Goal: Check status: Check status

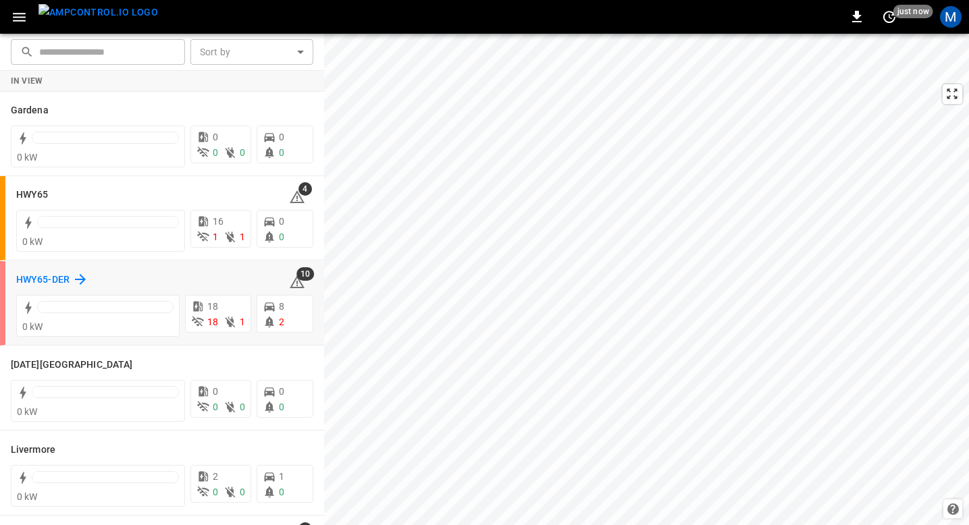
click at [60, 273] on h6 "HWY65-DER" at bounding box center [42, 280] width 53 height 15
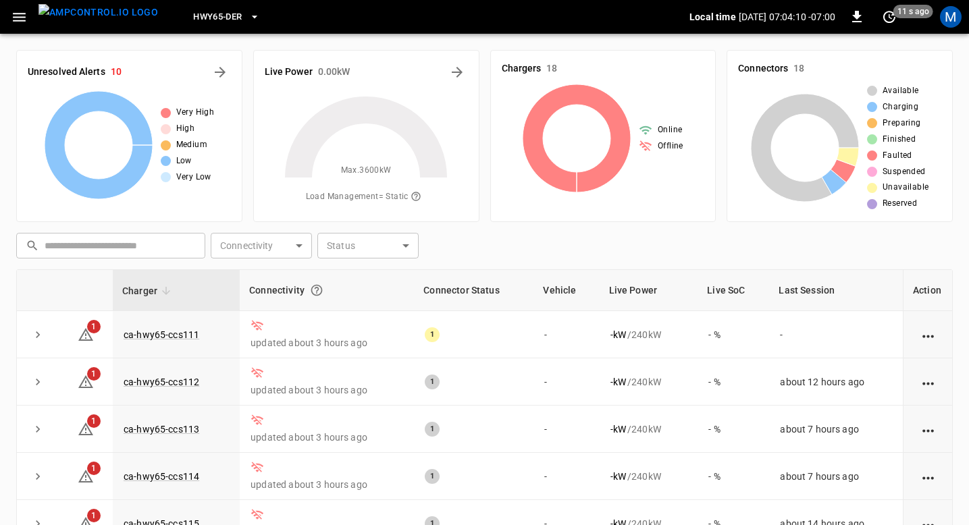
click at [22, 22] on icon "button" at bounding box center [19, 17] width 17 height 17
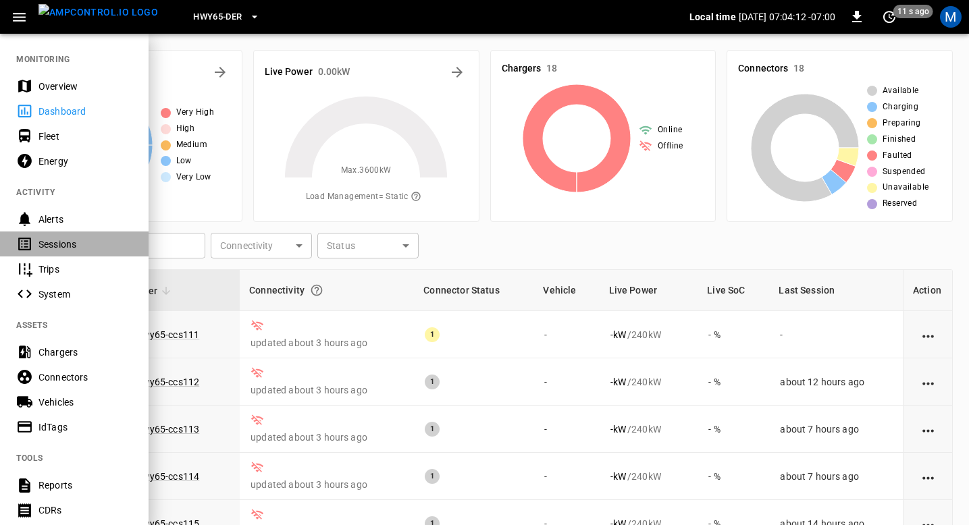
click at [72, 242] on div "Sessions" at bounding box center [85, 245] width 94 height 14
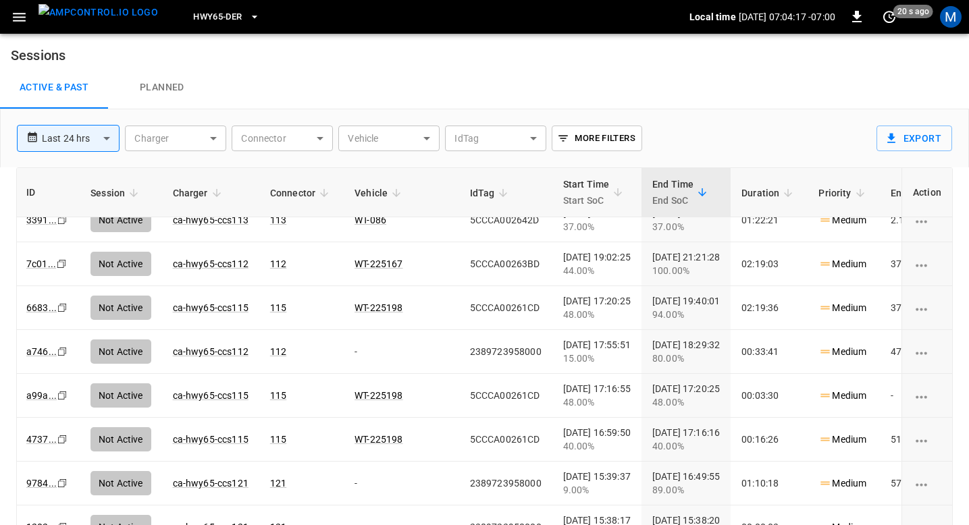
scroll to position [194, 0]
click at [63, 50] on icon "Copy" at bounding box center [62, 44] width 11 height 11
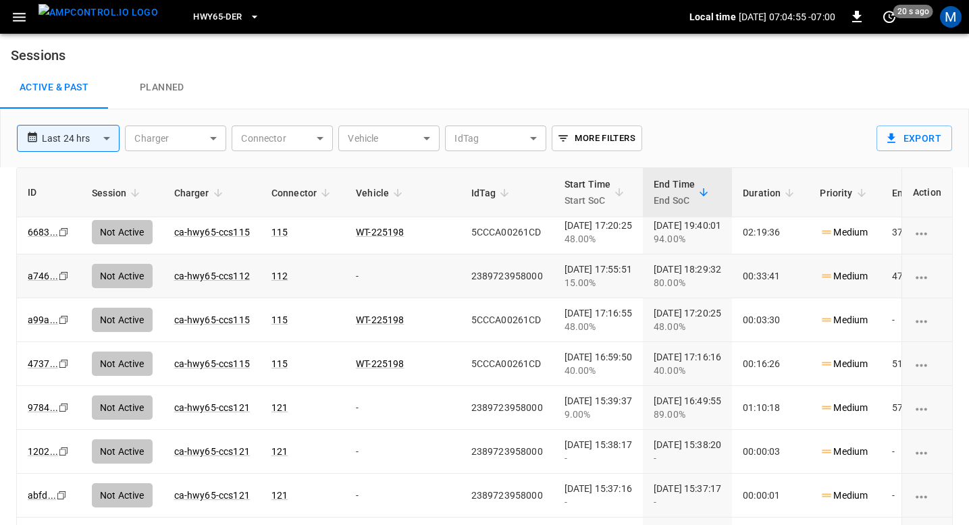
scroll to position [267, 0]
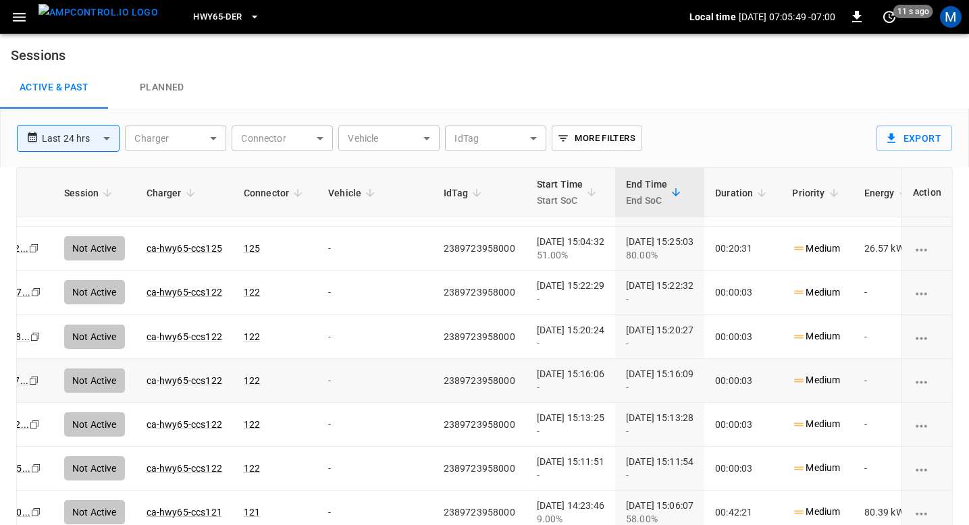
scroll to position [605, 30]
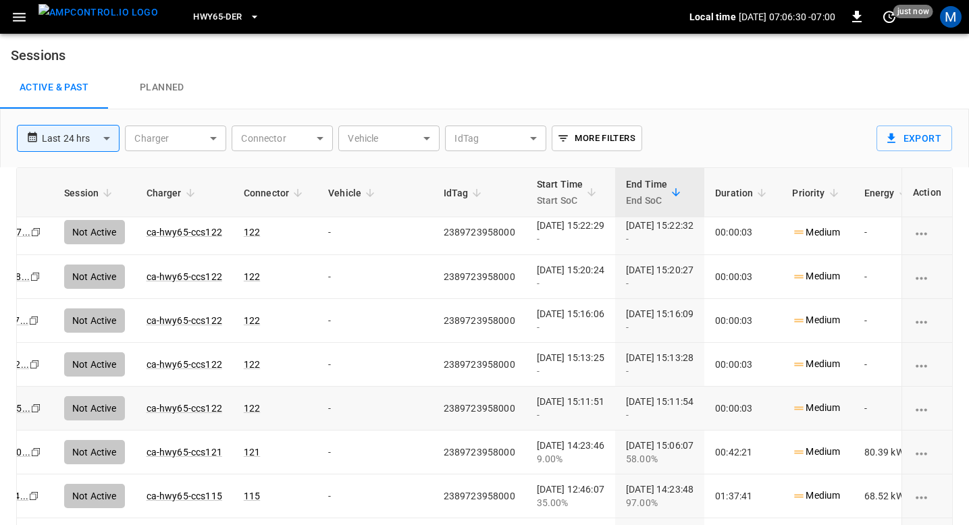
scroll to position [665, 0]
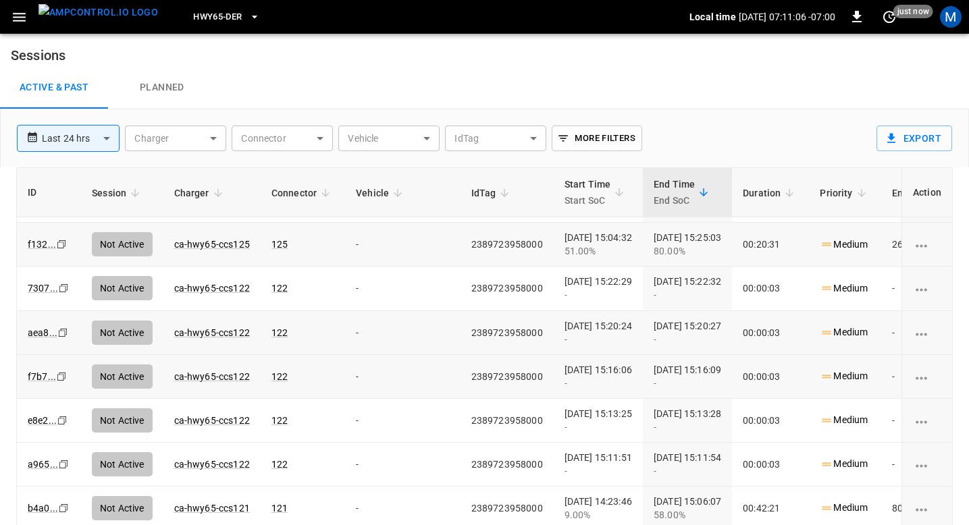
scroll to position [602, 1]
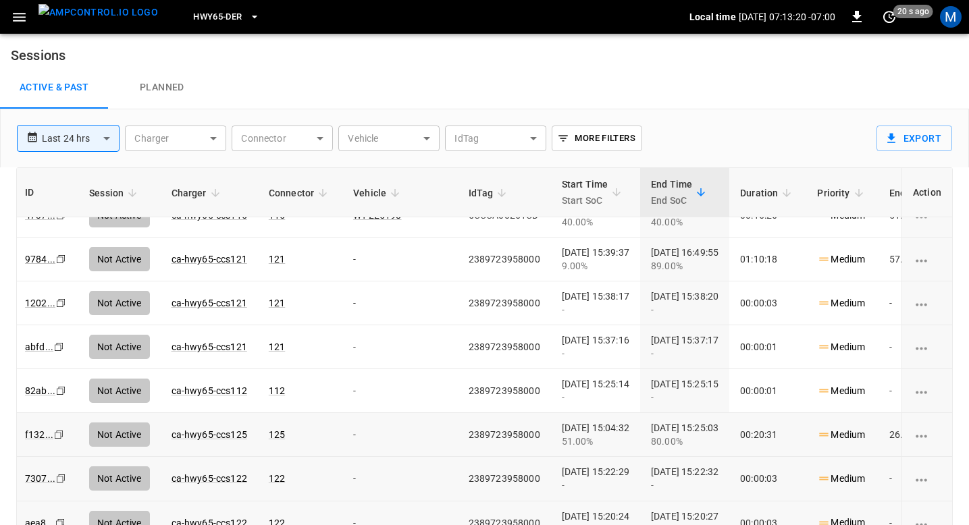
scroll to position [414, 3]
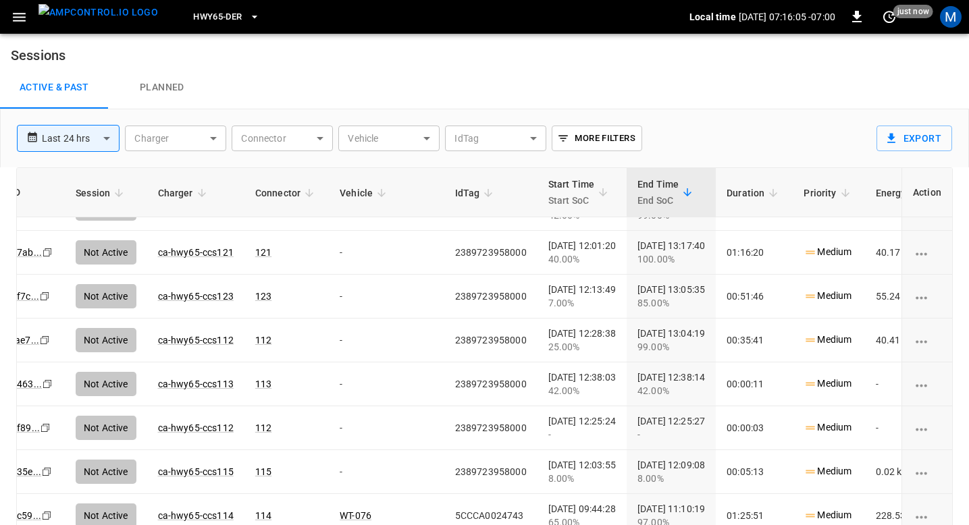
scroll to position [1049, 16]
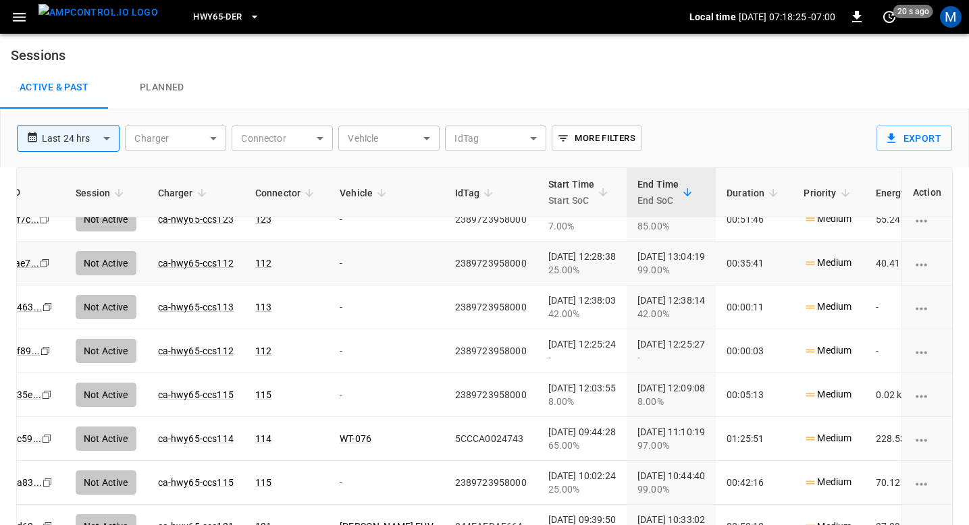
scroll to position [1118, 18]
click at [108, 12] on img "menu" at bounding box center [98, 12] width 120 height 17
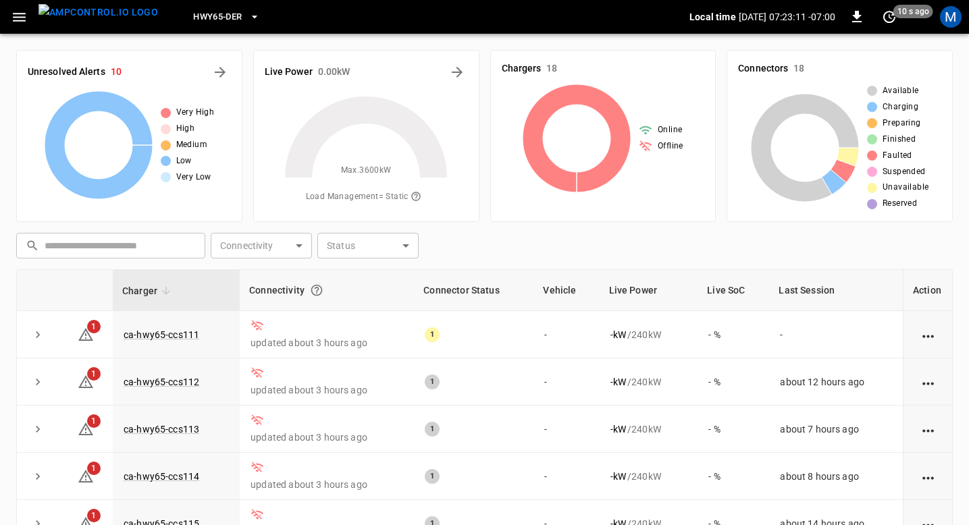
click at [103, 19] on img "menu" at bounding box center [98, 12] width 120 height 17
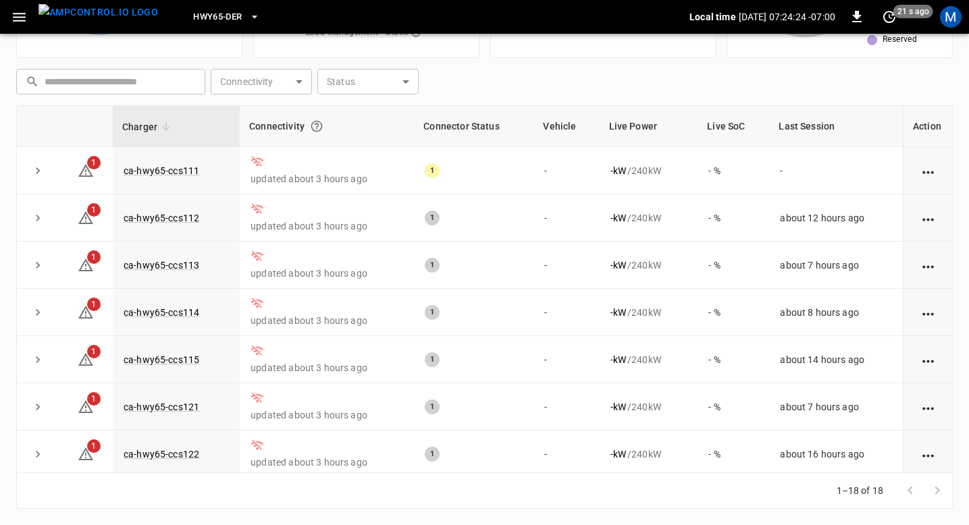
scroll to position [125, 0]
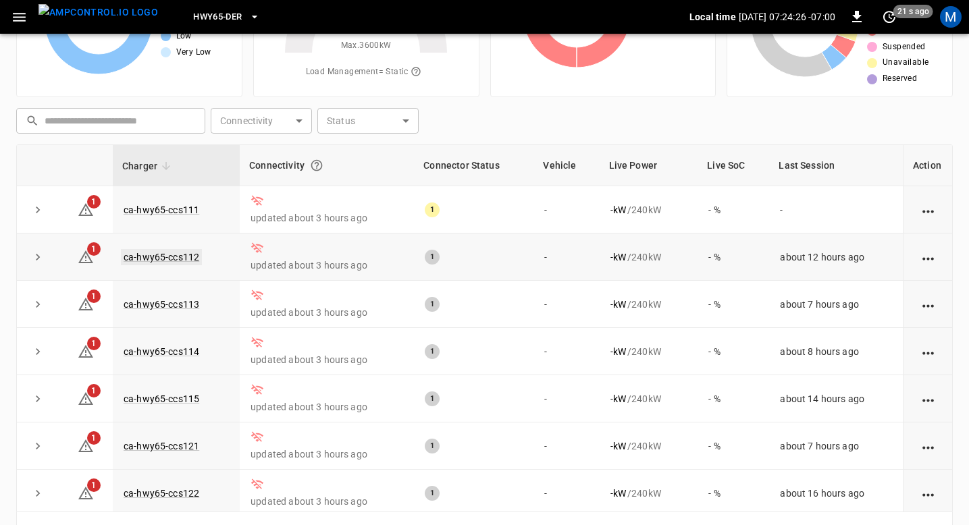
click at [160, 255] on link "ca-hwy65-ccs112" at bounding box center [161, 257] width 81 height 16
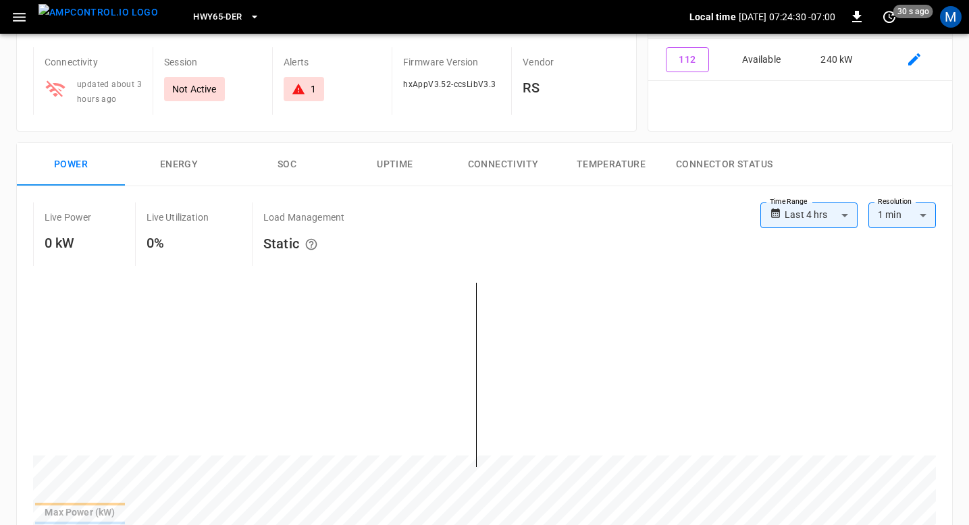
scroll to position [136, 0]
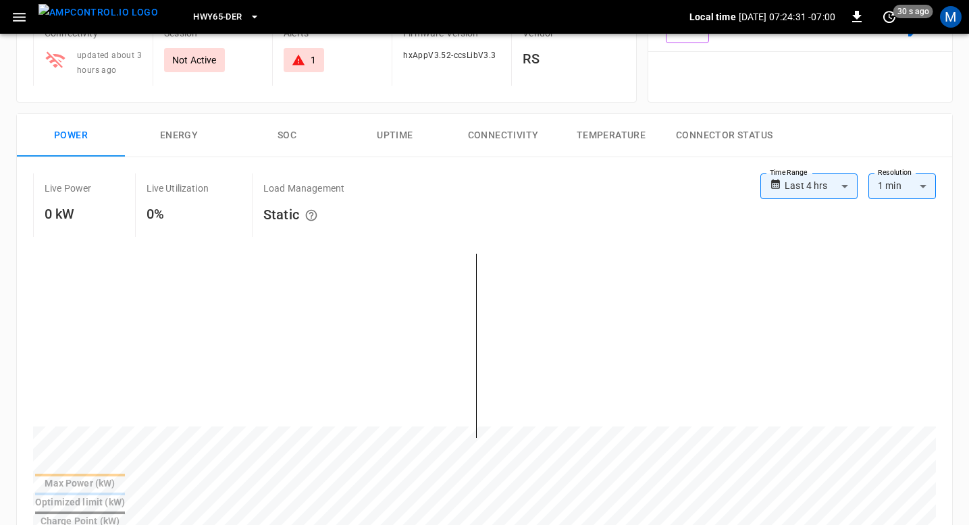
click at [184, 136] on button "Energy" at bounding box center [179, 135] width 108 height 43
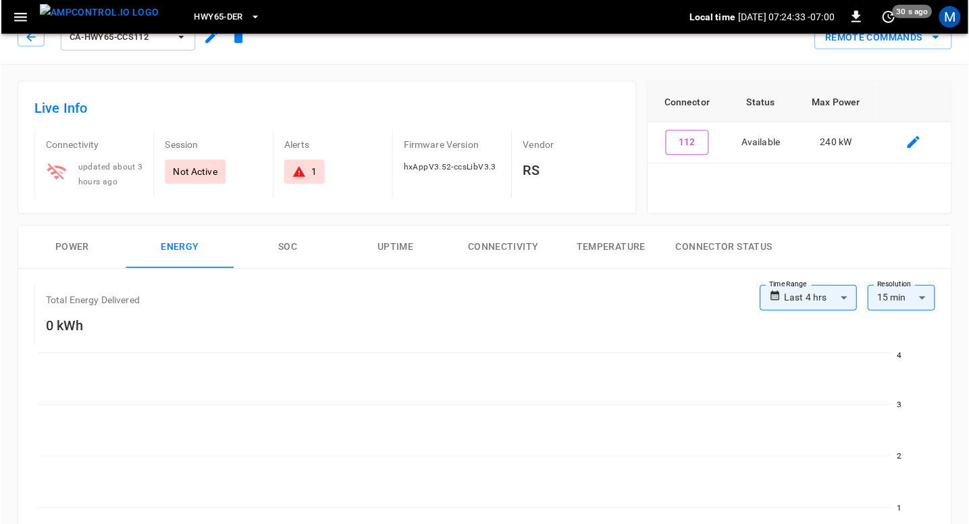
scroll to position [0, 0]
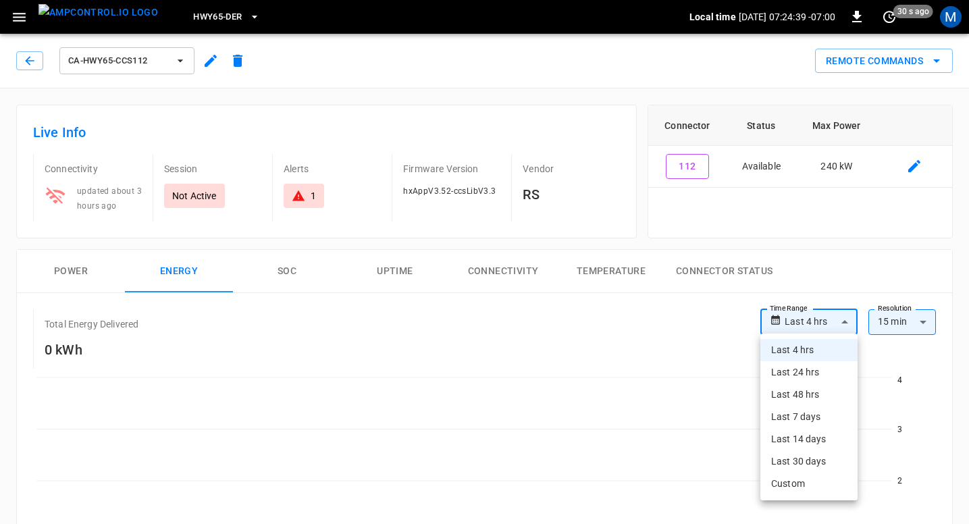
click at [789, 368] on li "Last 24 hrs" at bounding box center [808, 372] width 97 height 22
type input "**********"
type input "**"
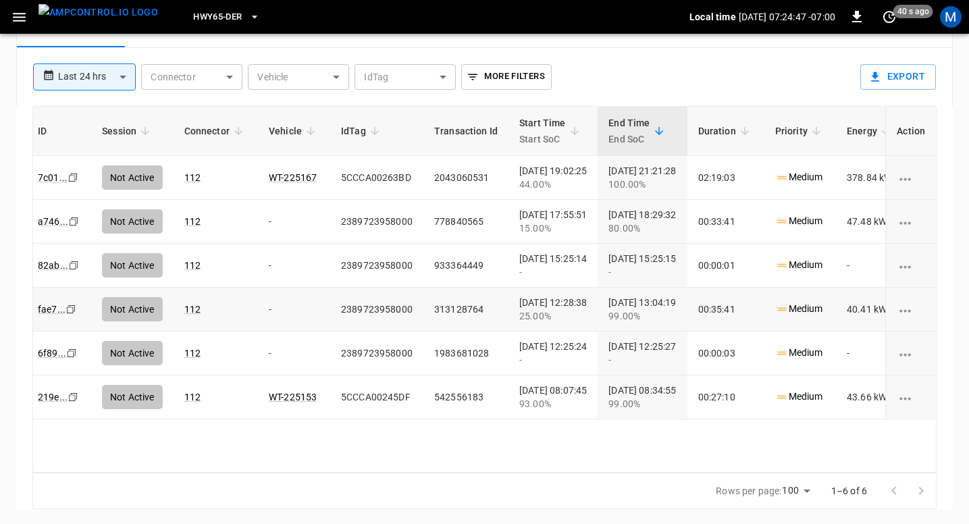
scroll to position [0, 1]
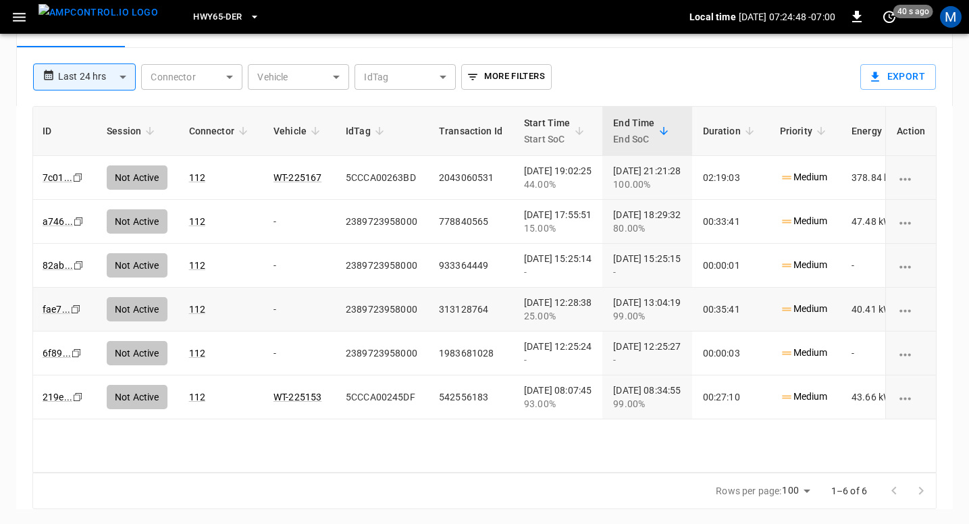
click at [74, 183] on icon "Copy" at bounding box center [77, 177] width 11 height 11
